Goal: Find contact information: Find contact information

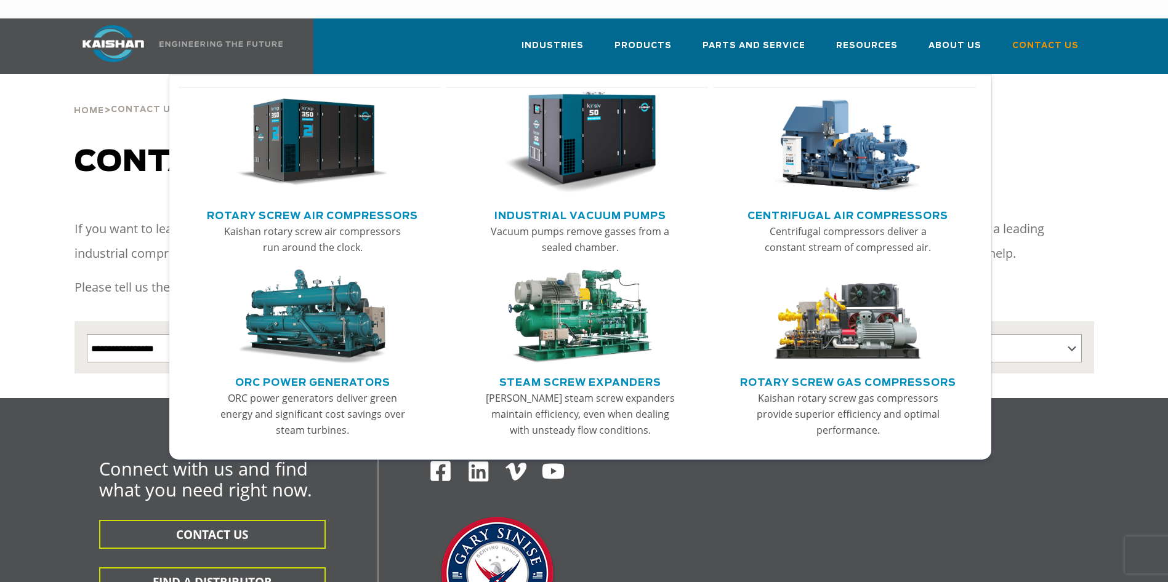
click at [867, 150] on img "Main menu" at bounding box center [847, 143] width 151 height 102
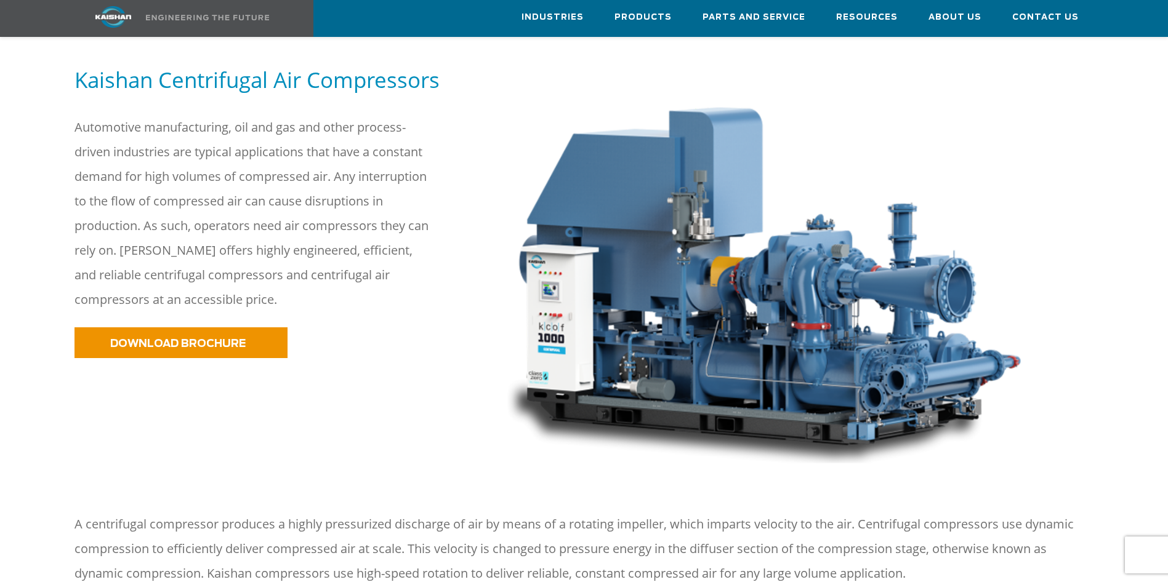
scroll to position [156, 0]
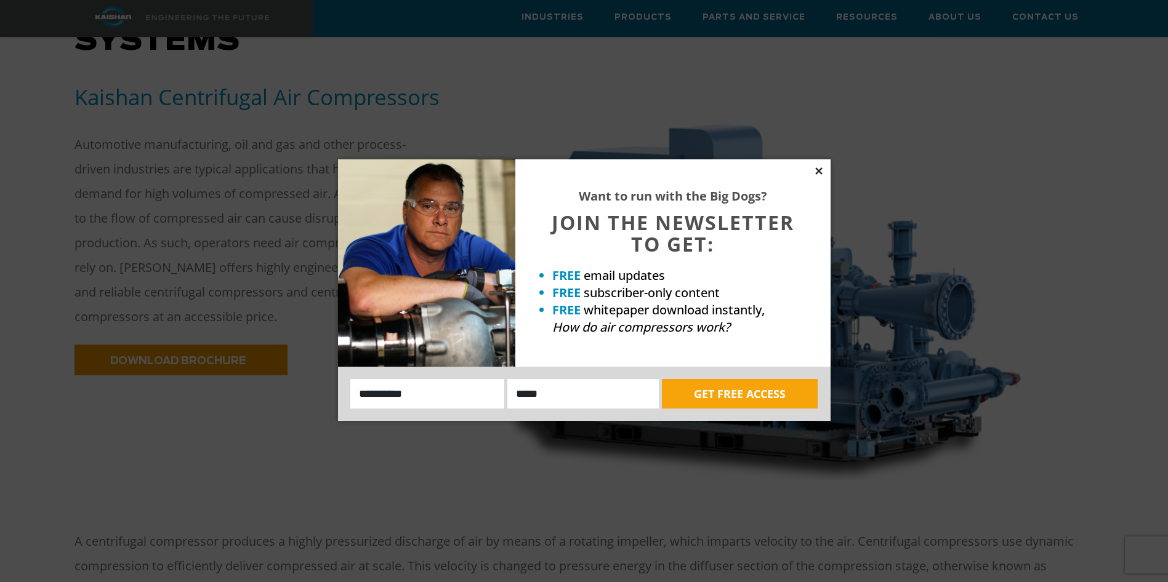
click at [822, 171] on icon at bounding box center [818, 171] width 11 height 11
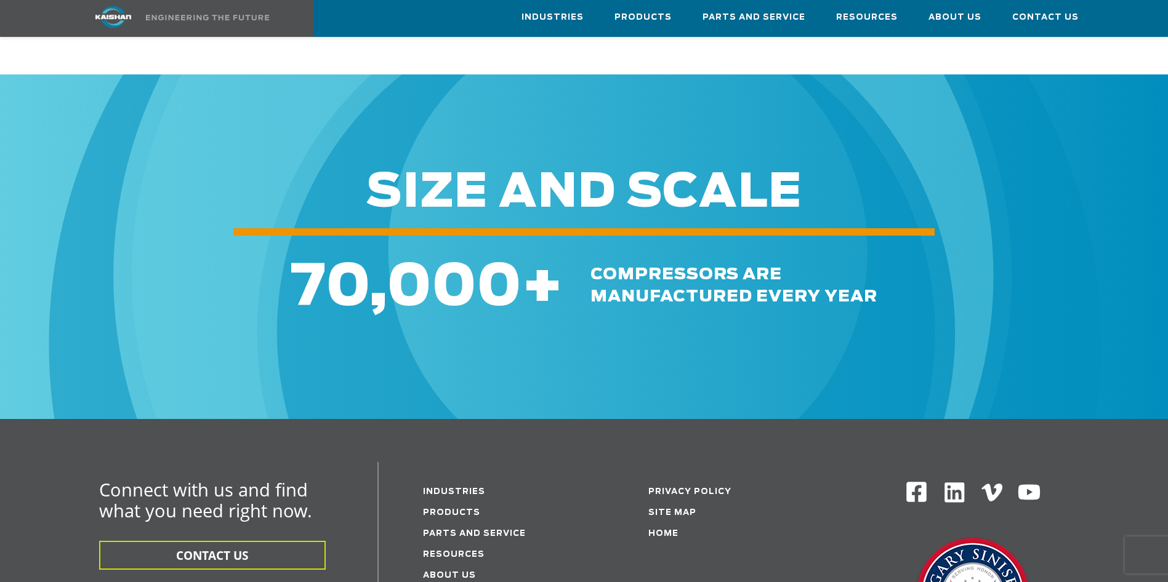
scroll to position [2185, 0]
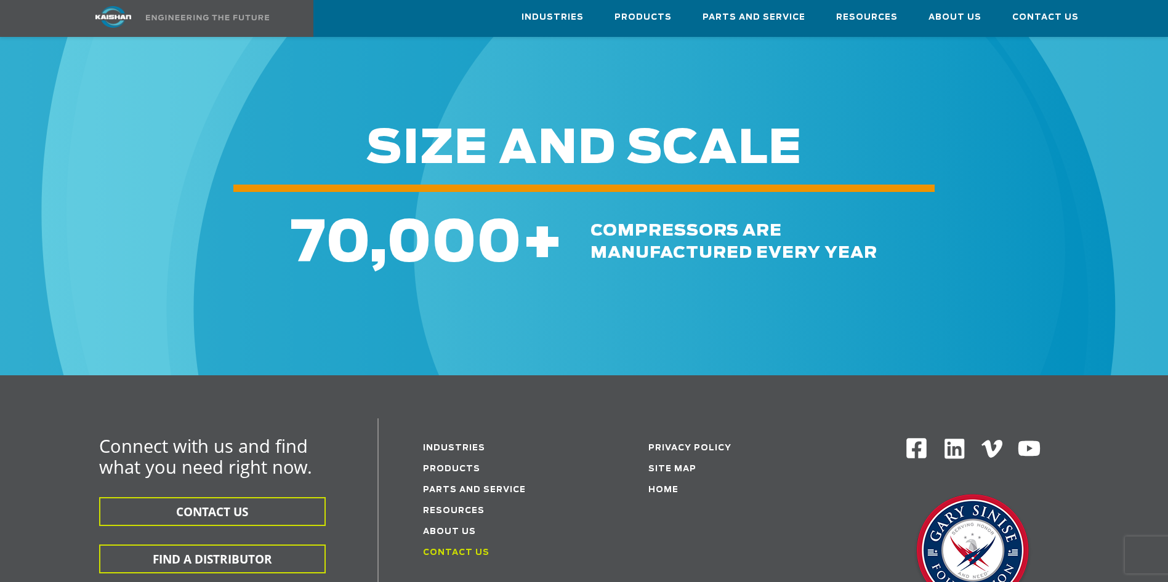
click at [459, 549] on link "Contact Us" at bounding box center [456, 553] width 66 height 8
